Goal: Entertainment & Leisure: Consume media (video, audio)

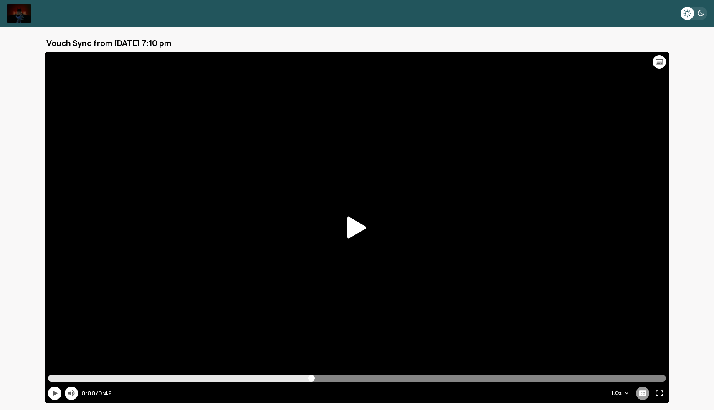
type input "19.92"
click at [311, 379] on input "Progress scrubber" at bounding box center [357, 378] width 618 height 7
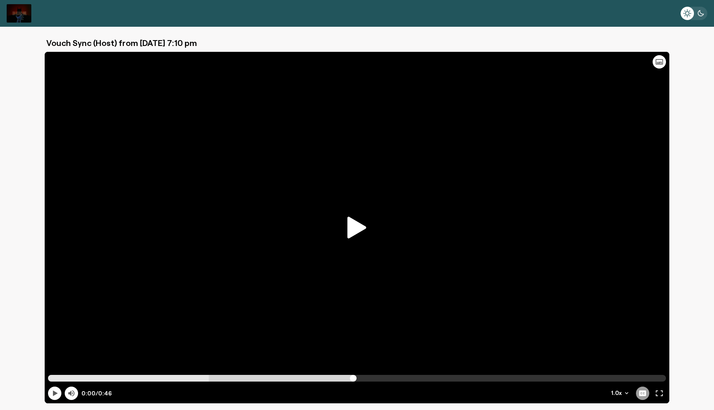
type input "23.16"
click at [353, 379] on input "Progress scrubber" at bounding box center [357, 378] width 618 height 7
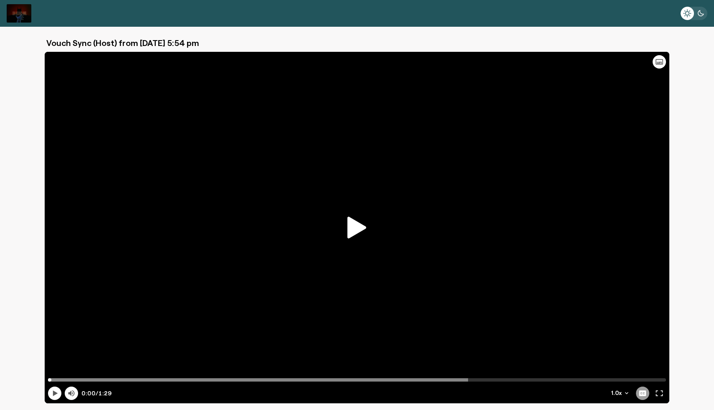
click at [351, 233] on icon at bounding box center [356, 227] width 19 height 22
type input "4.85"
